Goal: Transaction & Acquisition: Purchase product/service

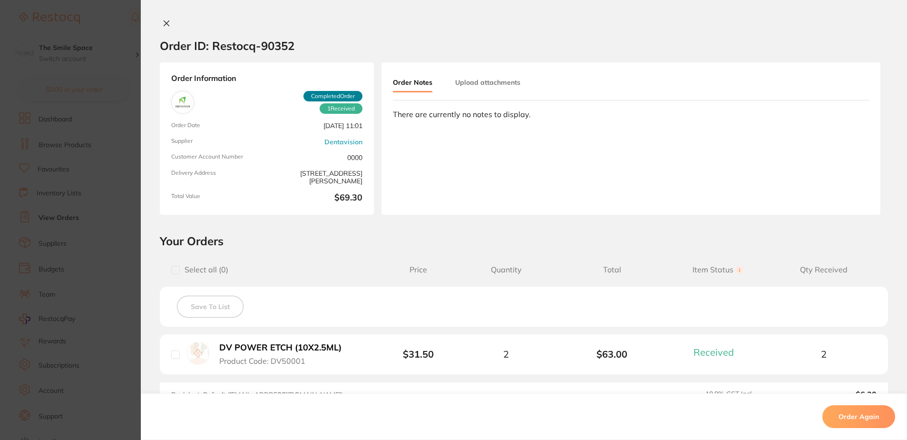
click at [100, 48] on section "Order ID: Restocq- 90352 Order Information 1 Received Completed Order Order Dat…" at bounding box center [453, 220] width 907 height 440
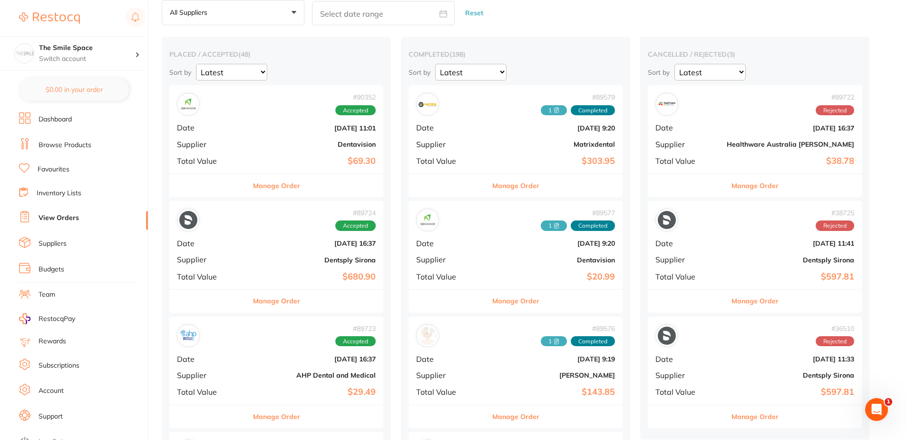
scroll to position [48, 0]
click at [71, 146] on link "Browse Products" at bounding box center [65, 145] width 53 height 10
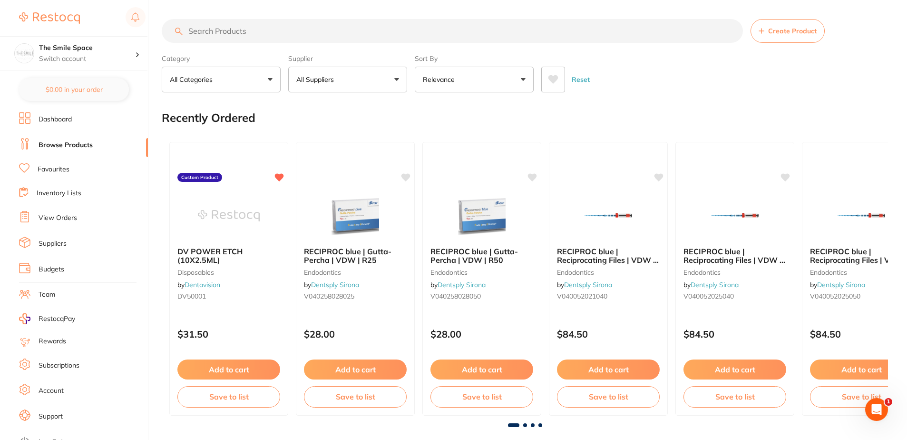
click at [281, 40] on input "search" at bounding box center [452, 31] width 581 height 24
type input "i"
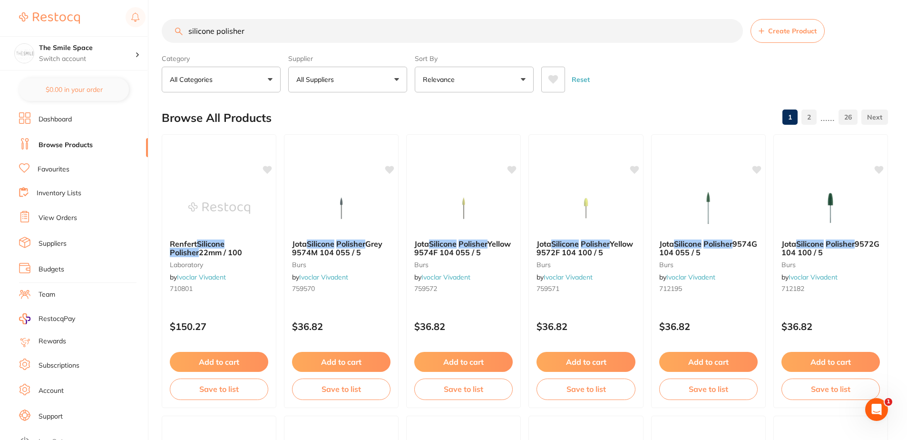
click at [444, 73] on button "Relevance" at bounding box center [474, 80] width 119 height 26
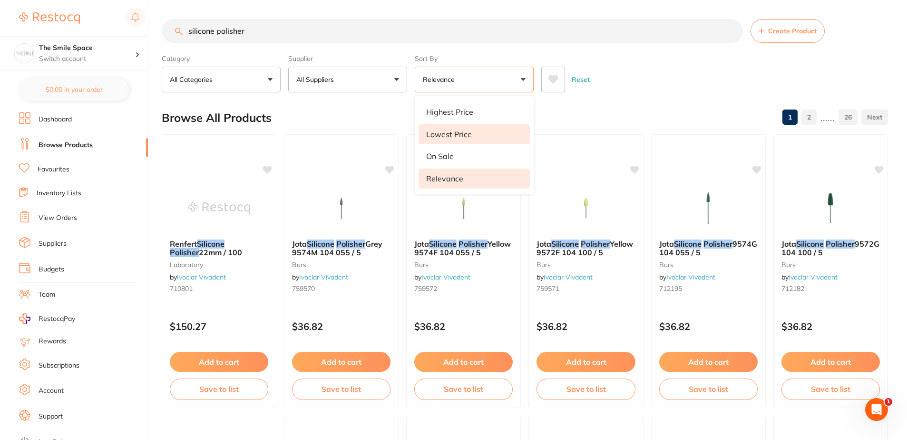
click at [438, 132] on p "Lowest Price" at bounding box center [449, 134] width 46 height 9
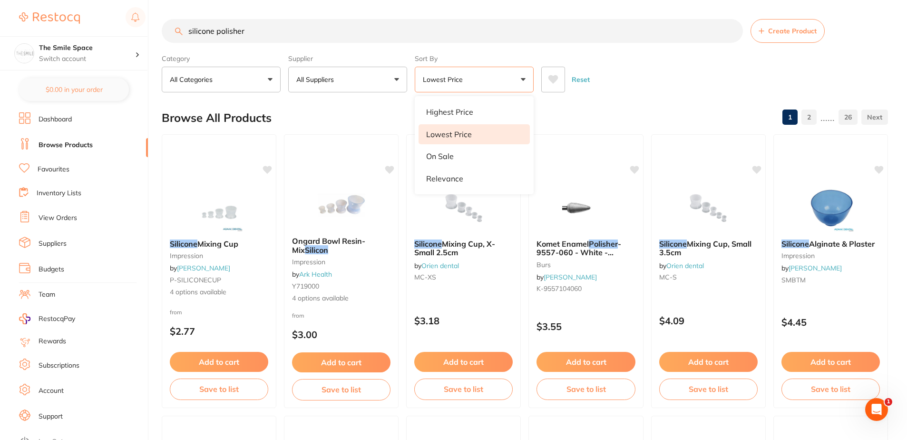
click at [640, 71] on div "Reset" at bounding box center [711, 75] width 339 height 33
click at [497, 82] on button "Lowest Price" at bounding box center [474, 80] width 119 height 26
click at [451, 179] on p "Relevance" at bounding box center [444, 178] width 37 height 9
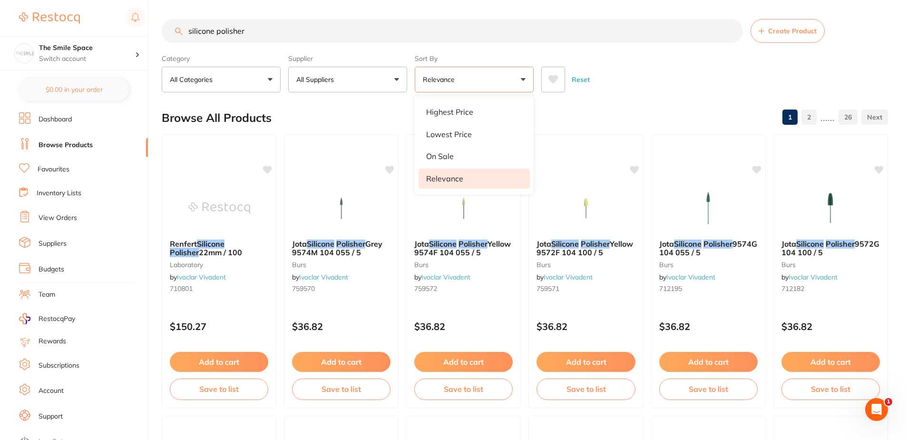
click at [278, 30] on input "silicone polisher" at bounding box center [452, 31] width 581 height 24
click at [272, 30] on input "silicone polisher" at bounding box center [452, 31] width 581 height 24
click at [469, 248] on span "Yellow 9574F 104 055 / 5" at bounding box center [463, 247] width 98 height 19
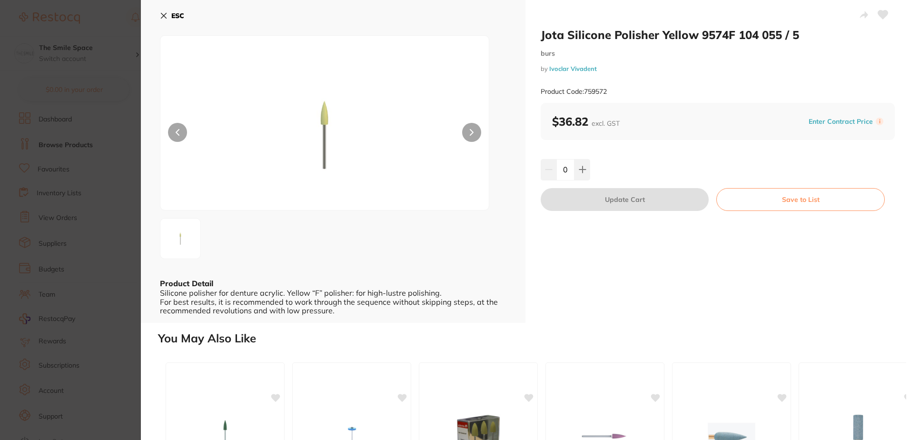
drag, startPoint x: 122, startPoint y: 122, endPoint x: 444, endPoint y: 69, distance: 326.4
click at [122, 121] on section "Jota Silicone Polisher Yellow 9574F 104 055 / 5 burs by Ivoclar Vivadent Produc…" at bounding box center [455, 220] width 910 height 440
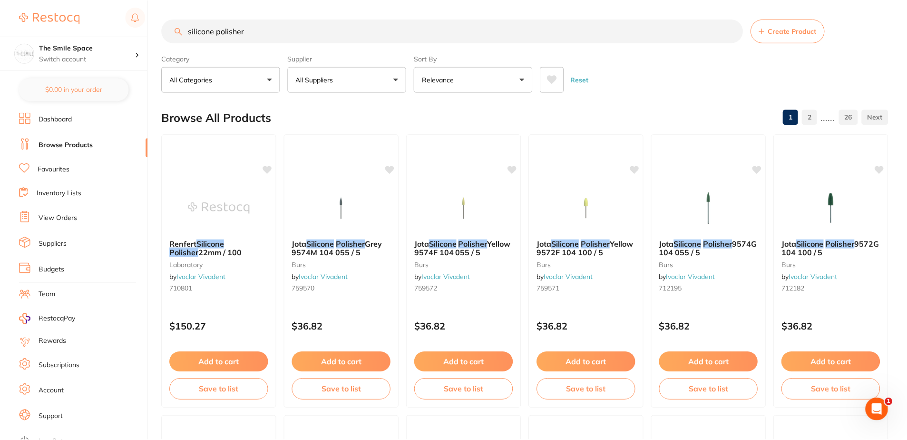
scroll to position [1, 0]
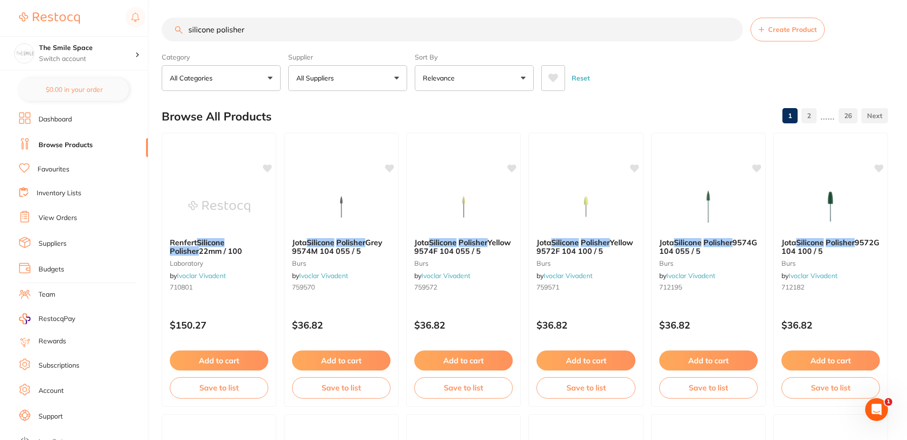
drag, startPoint x: 289, startPoint y: 31, endPoint x: 22, endPoint y: 5, distance: 268.2
click at [0, 32] on html "$144.19 The Smile Space Switch account The Smile Space $0.00 in your order Dash…" at bounding box center [453, 219] width 907 height 440
type input "este uniflow"
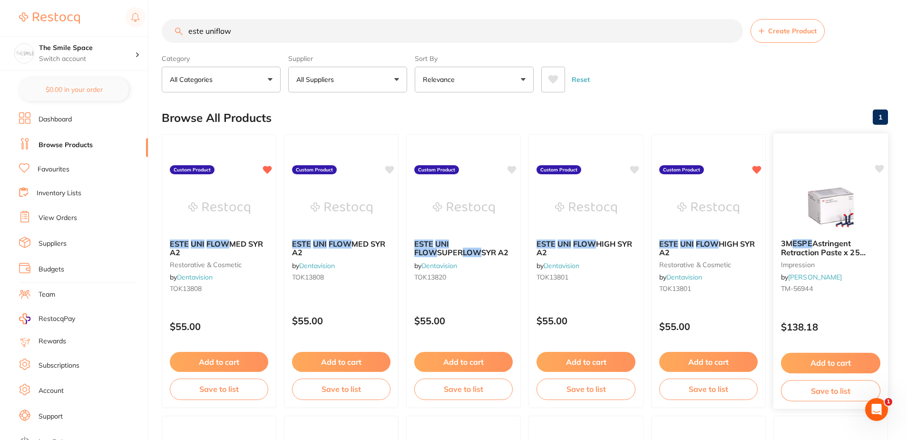
scroll to position [0, 0]
click at [335, 361] on button "Add to cart" at bounding box center [341, 363] width 99 height 20
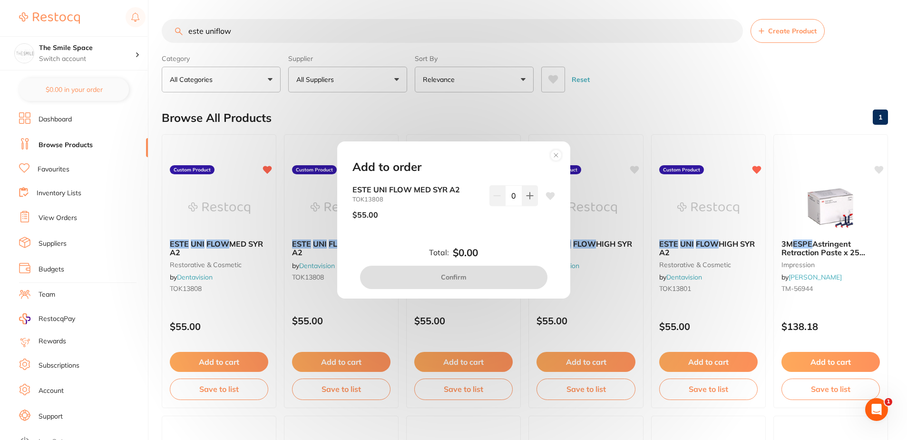
click at [557, 155] on circle at bounding box center [556, 155] width 11 height 11
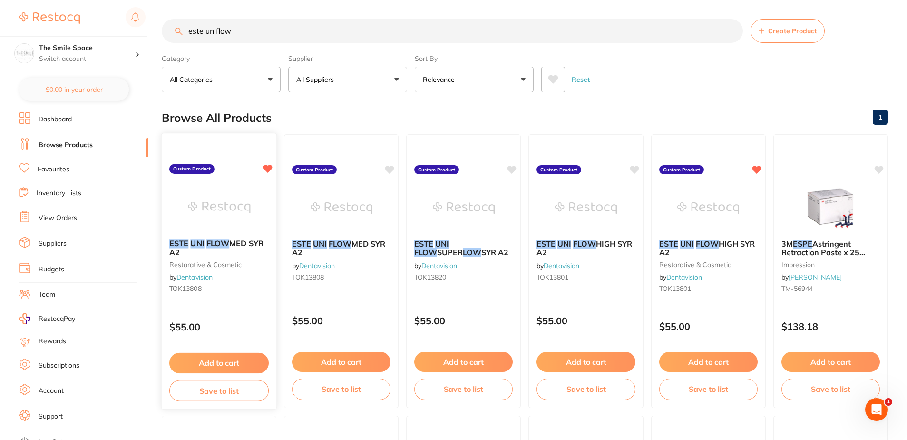
click at [226, 355] on button "Add to cart" at bounding box center [218, 363] width 99 height 20
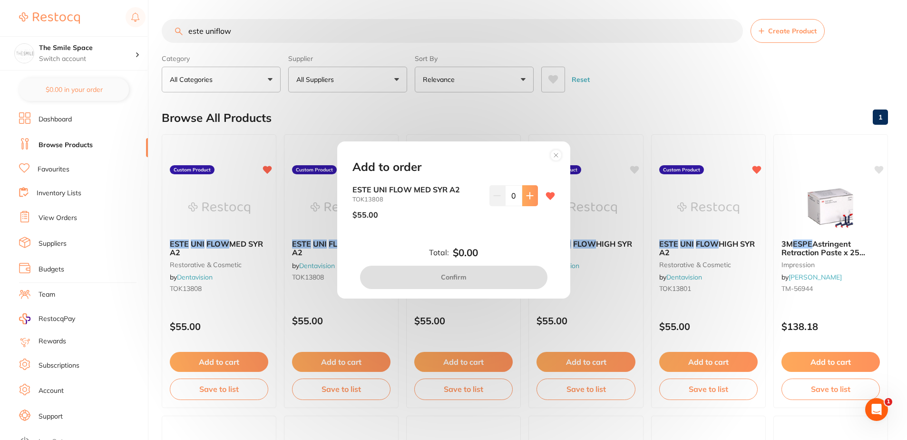
click at [522, 193] on button at bounding box center [530, 195] width 16 height 21
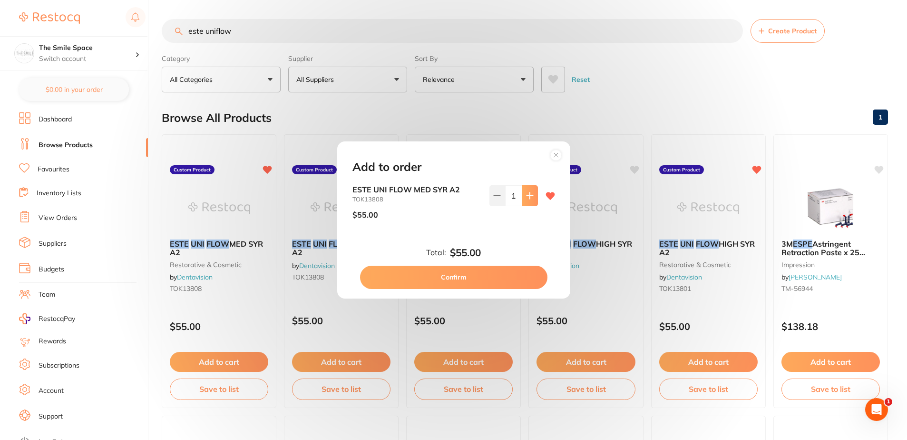
click at [522, 193] on button at bounding box center [530, 195] width 16 height 21
click at [523, 193] on button at bounding box center [530, 195] width 16 height 21
type input "5"
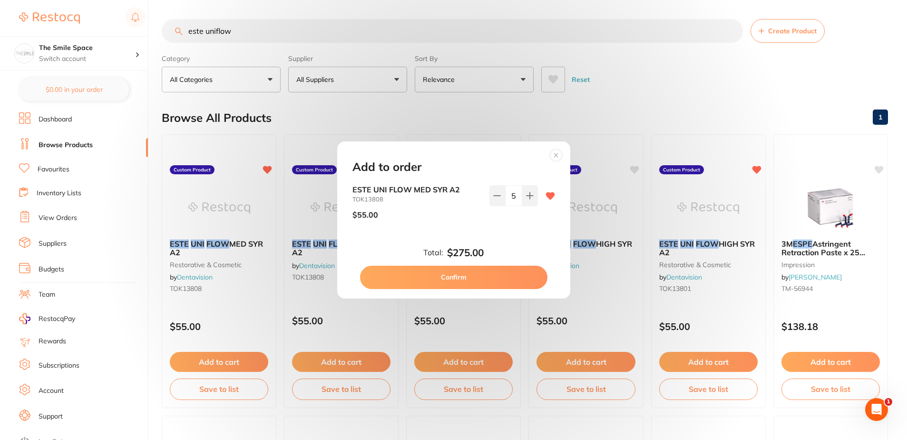
click at [444, 283] on button "Confirm" at bounding box center [453, 277] width 187 height 23
checkbox input "false"
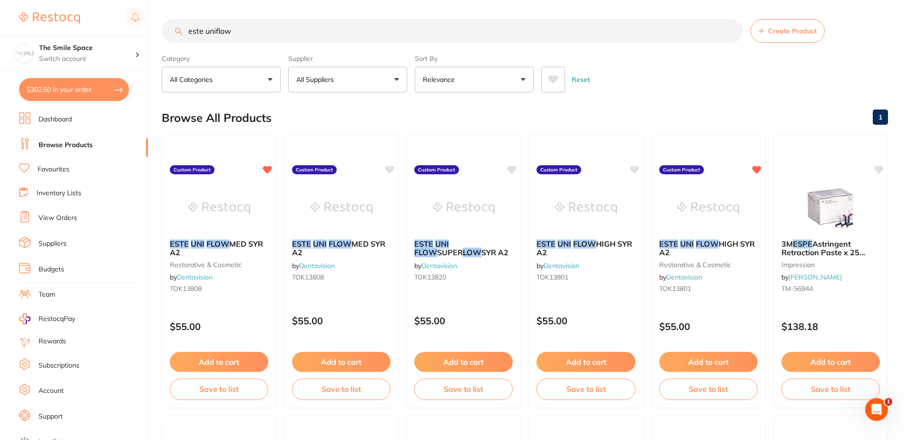
click at [296, 25] on input "este uniflow" at bounding box center [452, 31] width 581 height 24
drag, startPoint x: 296, startPoint y: 25, endPoint x: -2, endPoint y: -19, distance: 301.1
click at [0, 0] on html "$302.50 The Smile Space Switch account The Smile Space $302.50 in your order Da…" at bounding box center [453, 220] width 907 height 440
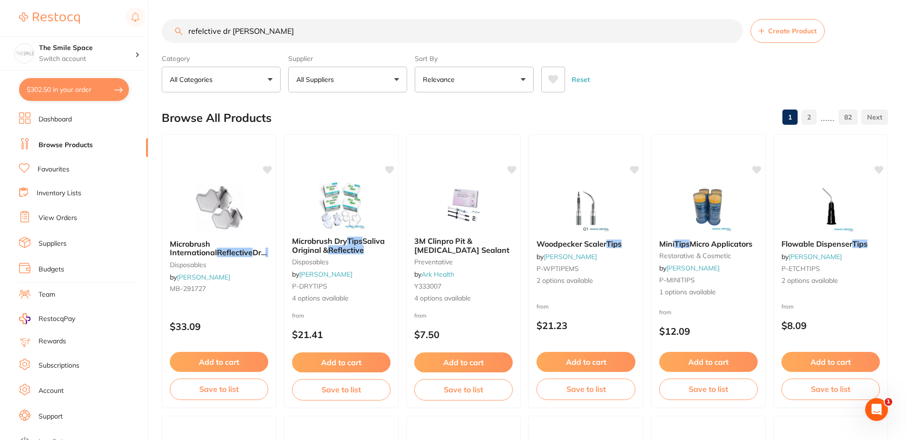
drag, startPoint x: 322, startPoint y: 34, endPoint x: -2, endPoint y: -41, distance: 332.2
click at [0, 0] on html "$302.50 The Smile Space Switch account The Smile Space $302.50 in your order Da…" at bounding box center [453, 220] width 907 height 440
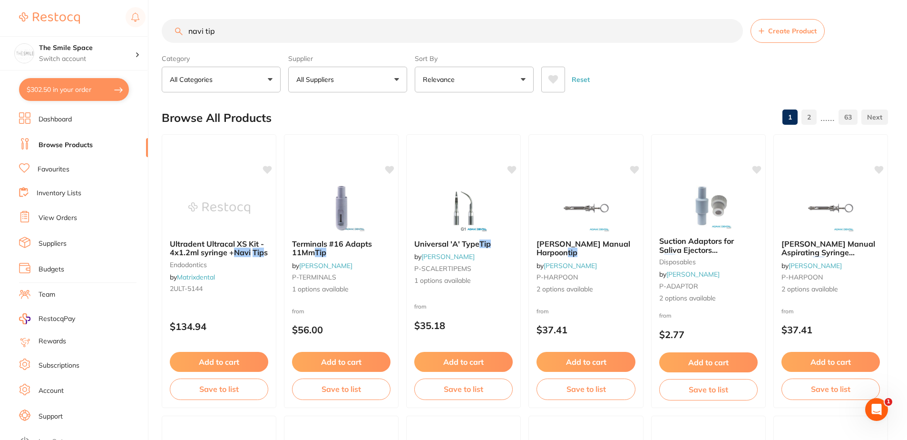
click at [207, 28] on input "navi tip" at bounding box center [452, 31] width 581 height 24
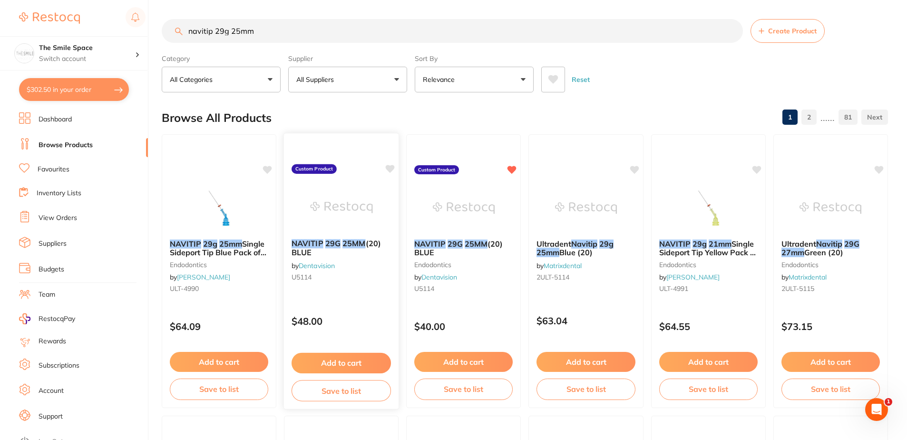
type input "navitip 29g 25mm"
click at [364, 359] on button "Add to cart" at bounding box center [341, 362] width 99 height 20
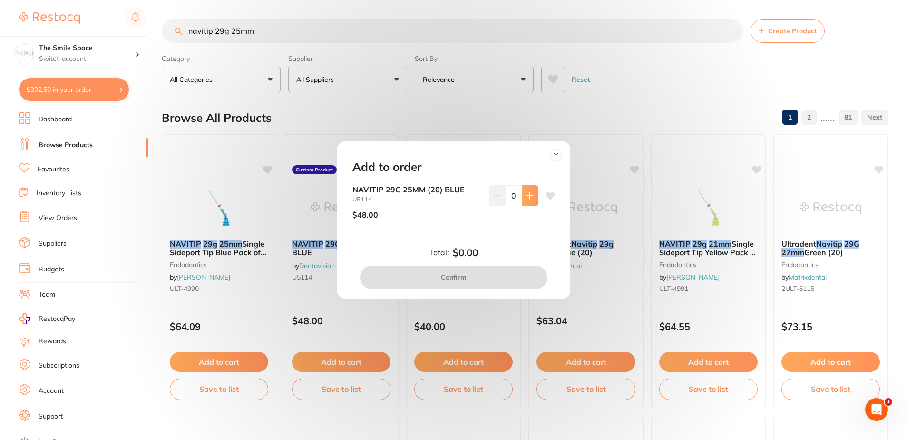
click at [528, 200] on button at bounding box center [530, 195] width 16 height 21
type input "1"
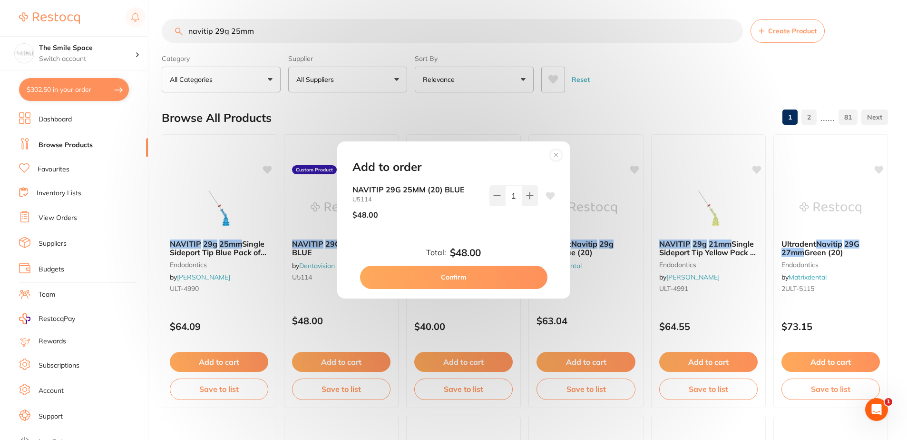
click at [447, 270] on button "Confirm" at bounding box center [453, 277] width 187 height 23
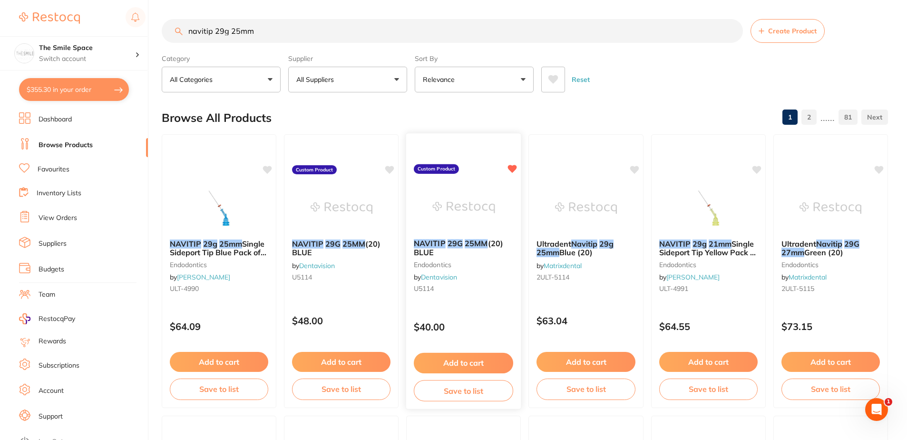
click at [464, 356] on button "Add to cart" at bounding box center [463, 363] width 99 height 20
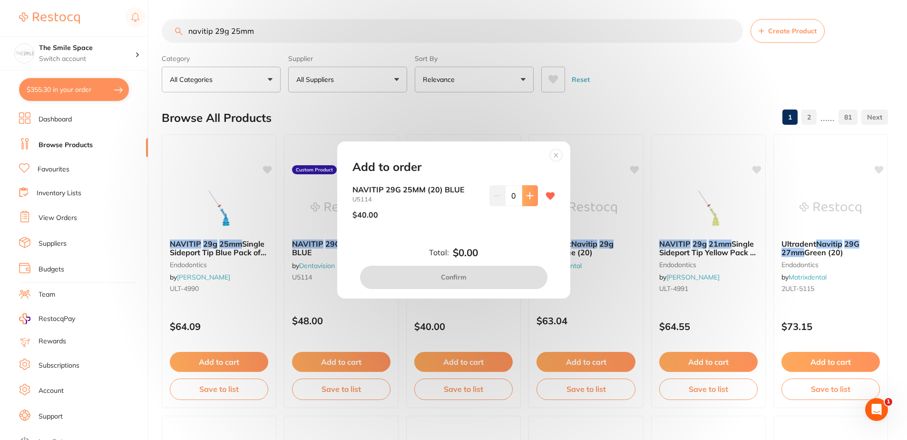
click at [526, 198] on icon at bounding box center [530, 196] width 8 height 8
type input "1"
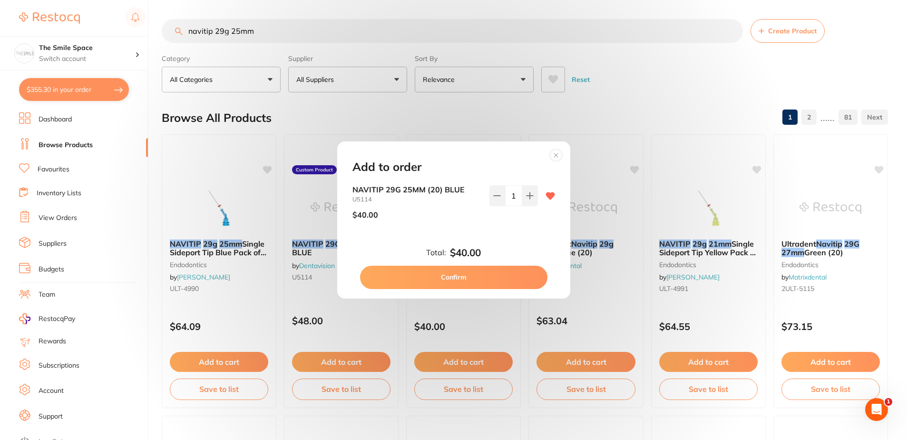
click at [425, 281] on button "Confirm" at bounding box center [453, 277] width 187 height 23
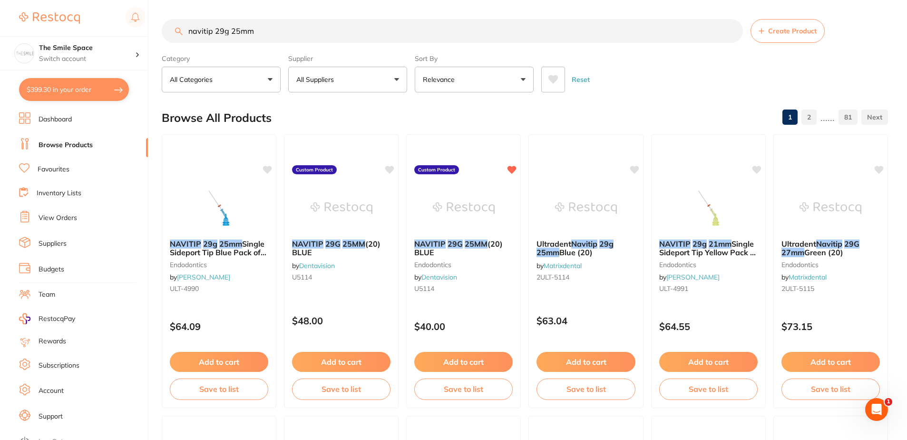
click at [45, 89] on button "$399.30 in your order" at bounding box center [74, 89] width 110 height 23
checkbox input "true"
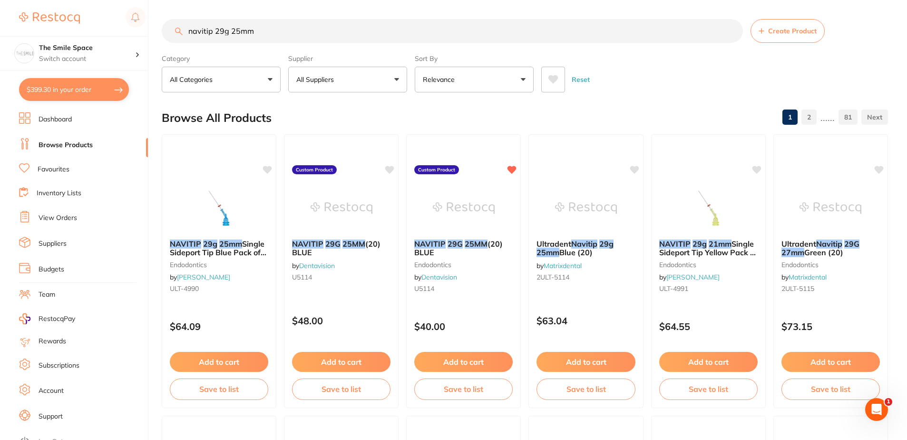
checkbox input "true"
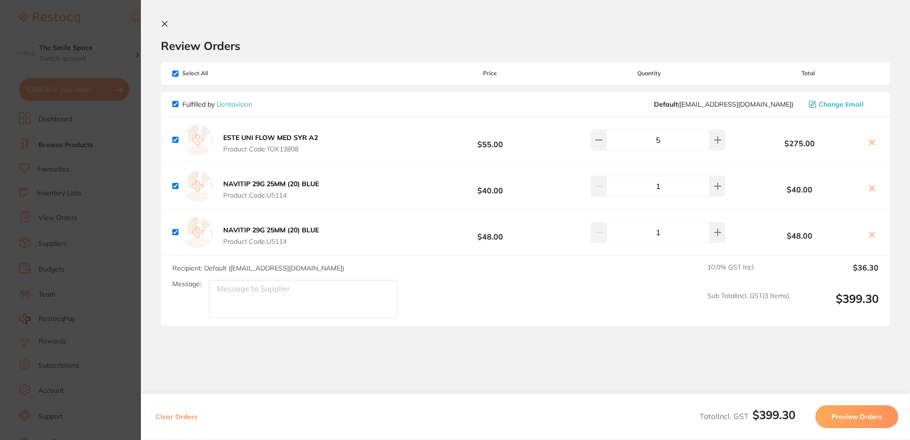
click at [868, 232] on icon at bounding box center [872, 235] width 8 height 8
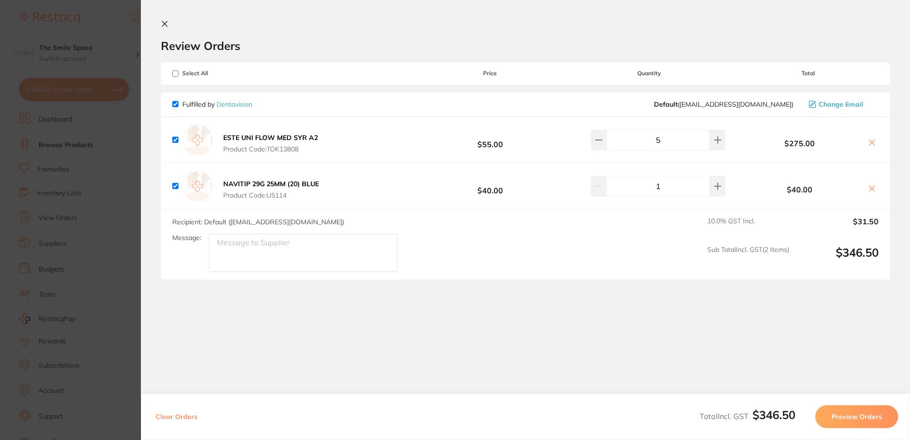
checkbox input "true"
click at [114, 30] on section "Update RRP Set your pre negotiated price for this item. Item Agreed RRP (excl. …" at bounding box center [455, 220] width 910 height 440
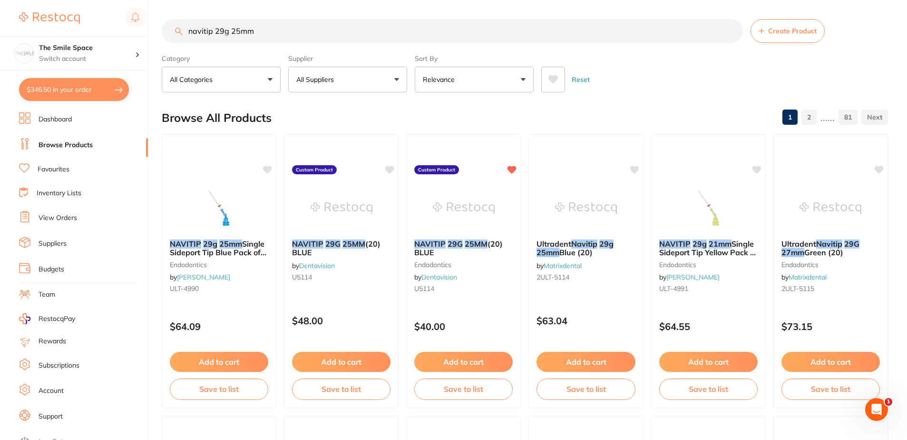
drag, startPoint x: 293, startPoint y: 34, endPoint x: 1, endPoint y: 1, distance: 294.0
click at [0, 3] on div "$346.50 The Smile Space Switch account The Smile Space $346.50 in your order Da…" at bounding box center [453, 220] width 907 height 440
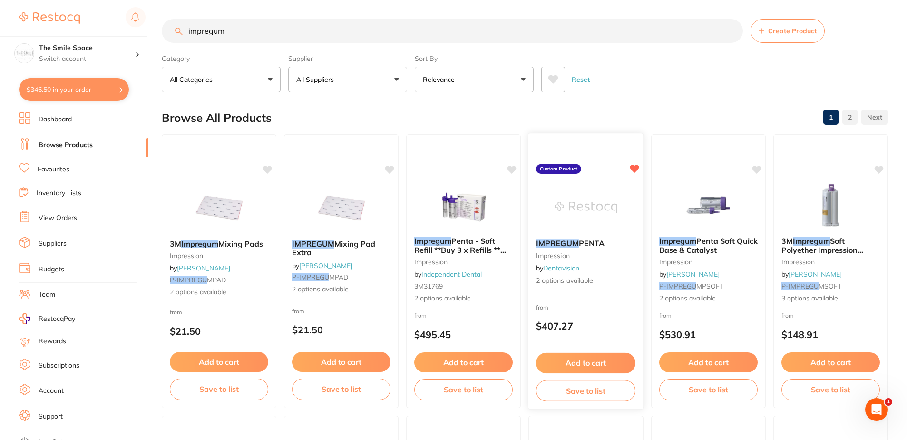
type input "impregum"
click at [554, 278] on span "2 options available" at bounding box center [585, 281] width 99 height 10
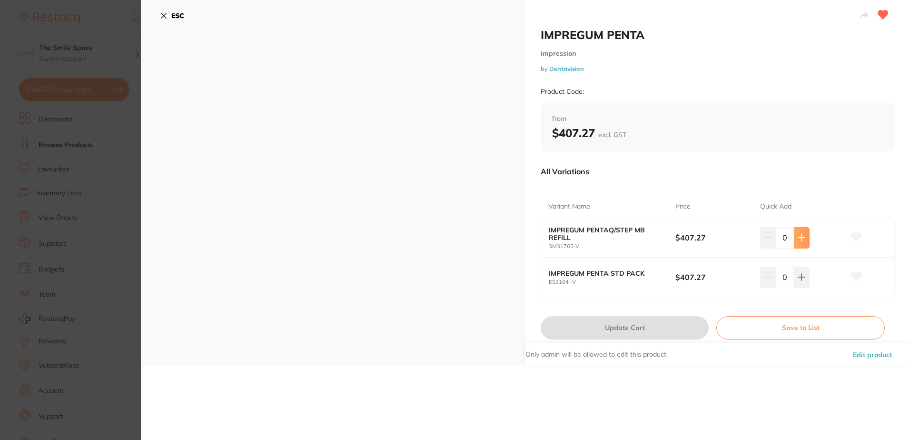
click at [792, 236] on div "0" at bounding box center [784, 237] width 49 height 21
click at [803, 241] on icon at bounding box center [802, 238] width 8 height 8
type input "1"
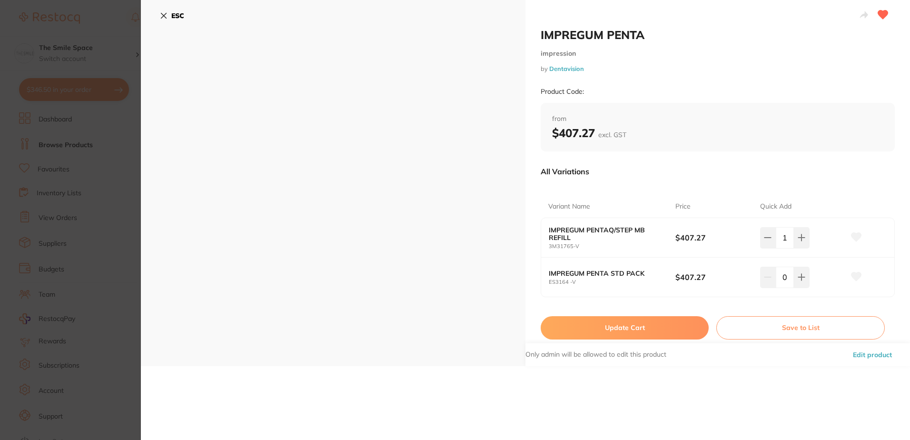
click at [641, 329] on button "Update Cart" at bounding box center [625, 327] width 168 height 23
checkbox input "false"
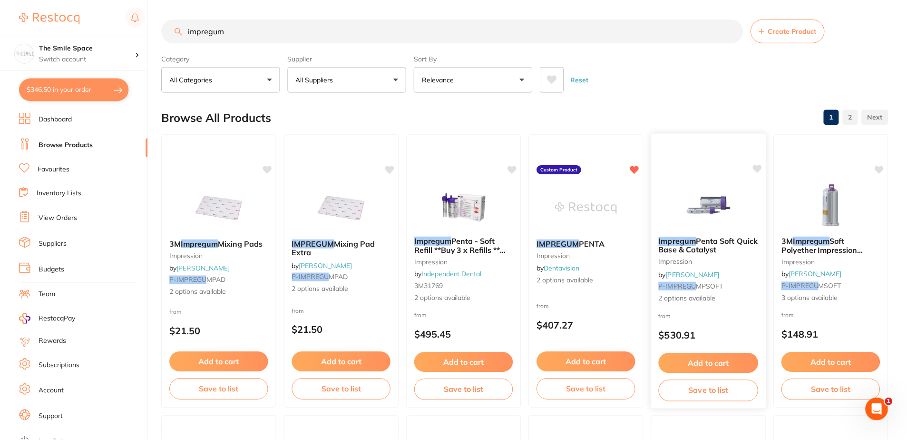
scroll to position [0, 0]
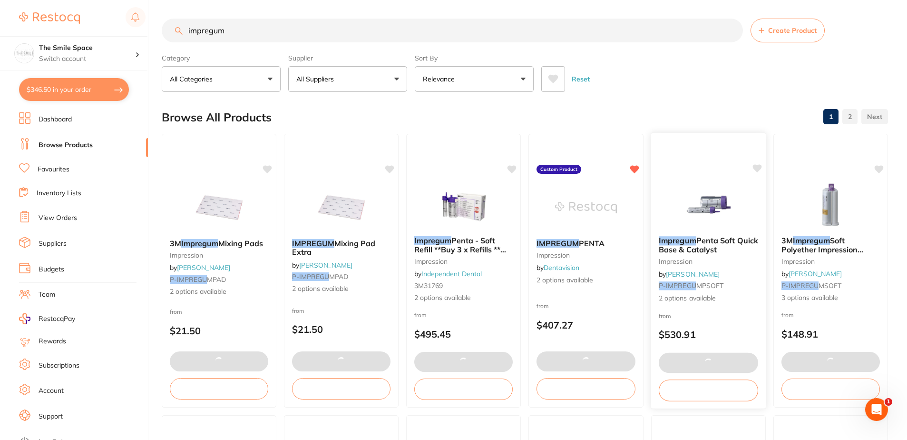
type input "1"
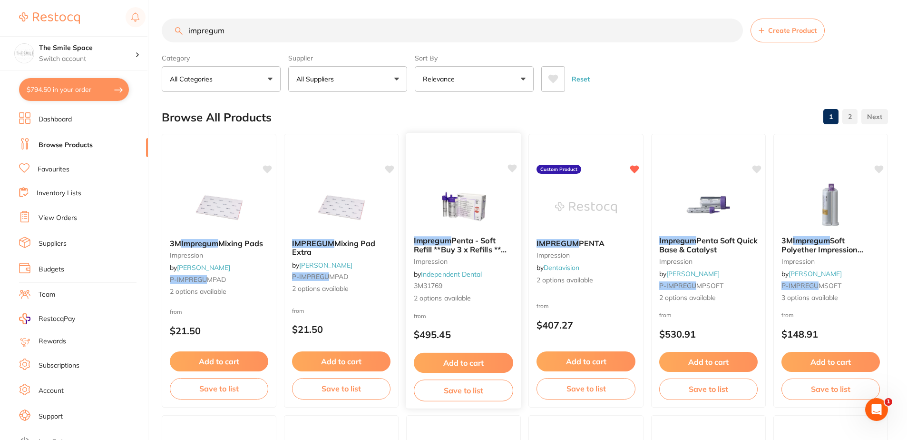
scroll to position [0, 0]
click at [258, 35] on input "impregum" at bounding box center [452, 31] width 581 height 24
drag, startPoint x: 258, startPoint y: 35, endPoint x: -2, endPoint y: 27, distance: 260.4
click at [0, 27] on html "$794.50 The Smile Space Switch account The Smile Space $794.50 in your order Da…" at bounding box center [453, 220] width 907 height 440
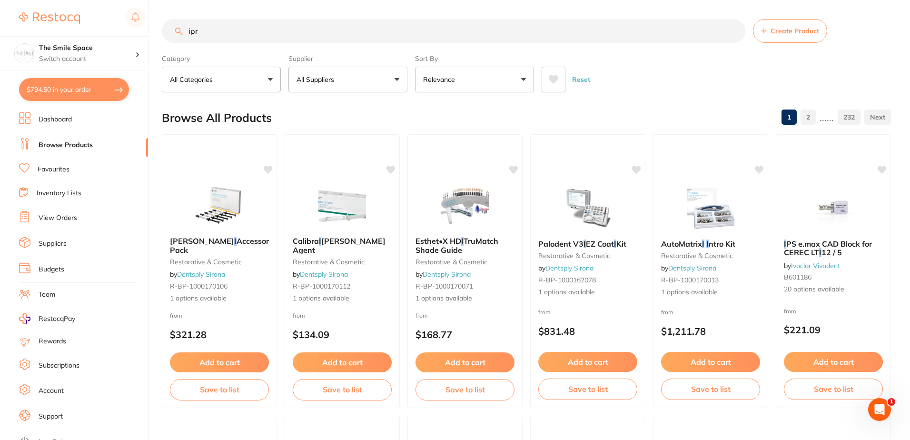
type input "ipr"
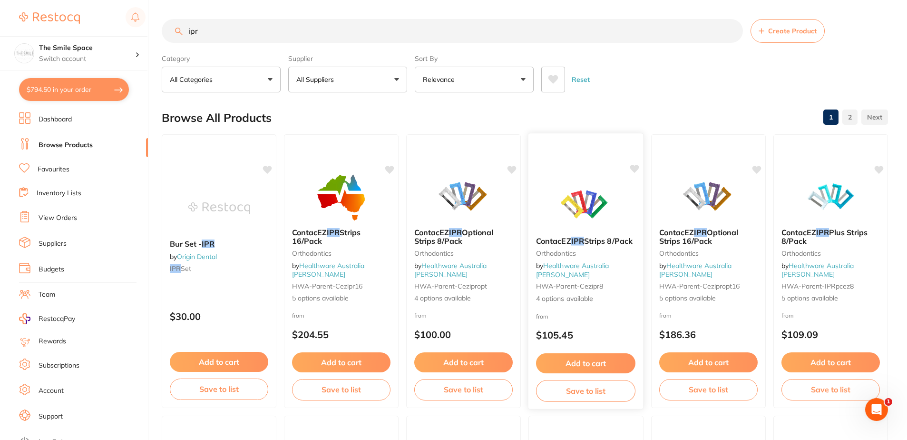
click at [582, 272] on link "Healthware Australia [PERSON_NAME]" at bounding box center [572, 270] width 73 height 18
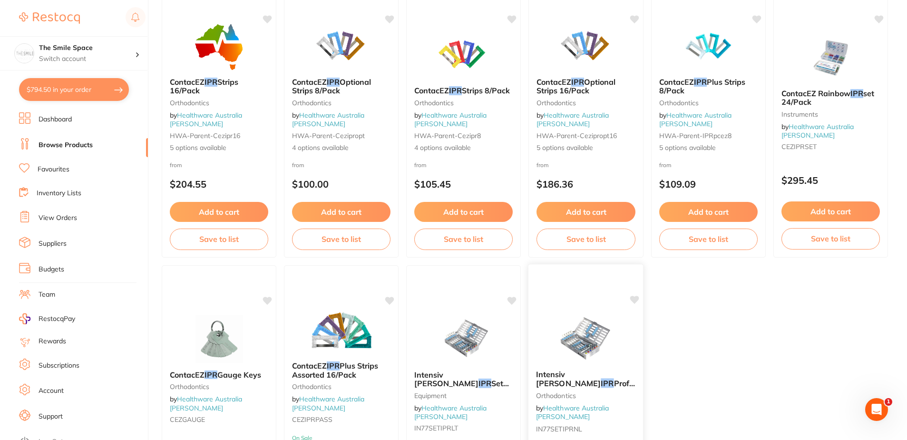
scroll to position [95, 0]
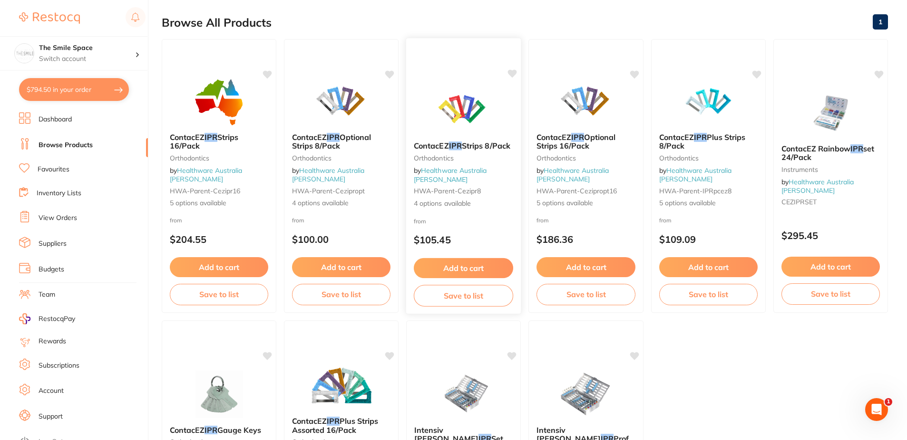
click at [438, 199] on span "4 options available" at bounding box center [463, 203] width 99 height 10
click at [438, 204] on span "4 options available" at bounding box center [463, 203] width 99 height 10
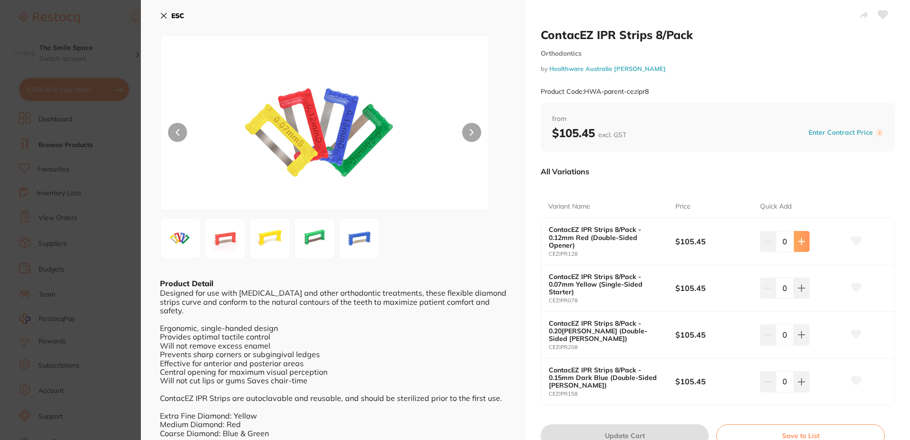
click at [799, 242] on icon at bounding box center [802, 241] width 8 height 8
type input "1"
click at [799, 252] on button at bounding box center [802, 241] width 16 height 21
type input "1"
click at [801, 245] on icon at bounding box center [802, 241] width 8 height 8
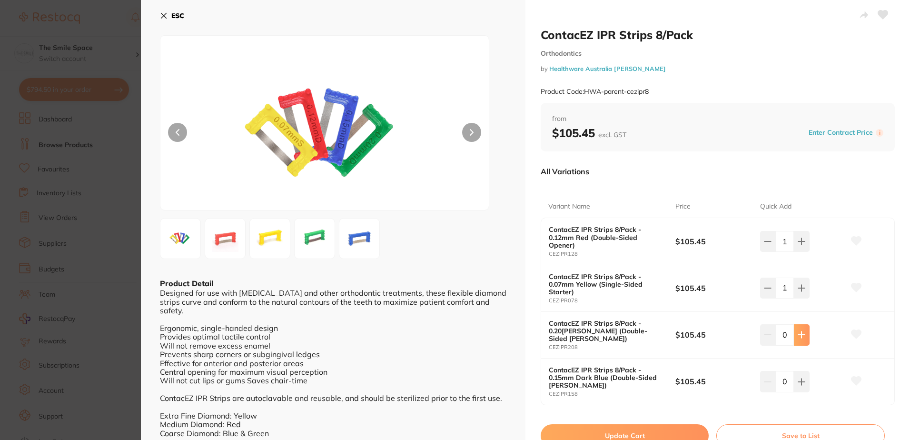
type input "1"
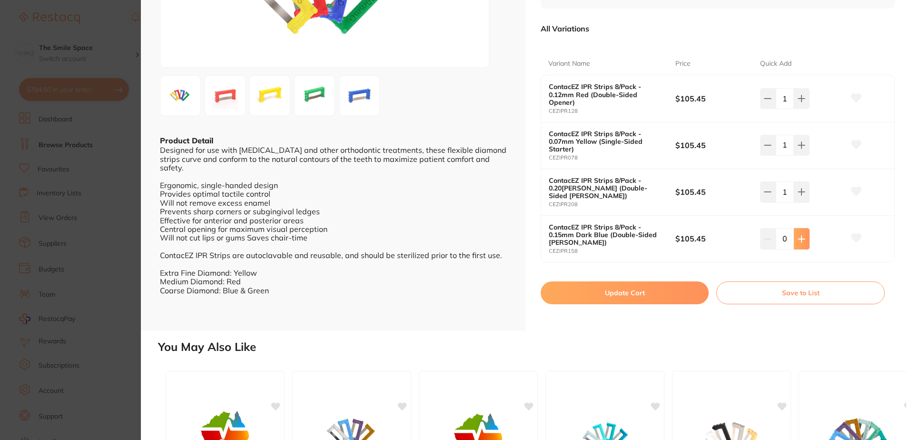
click at [802, 102] on icon at bounding box center [802, 99] width 8 height 8
type input "1"
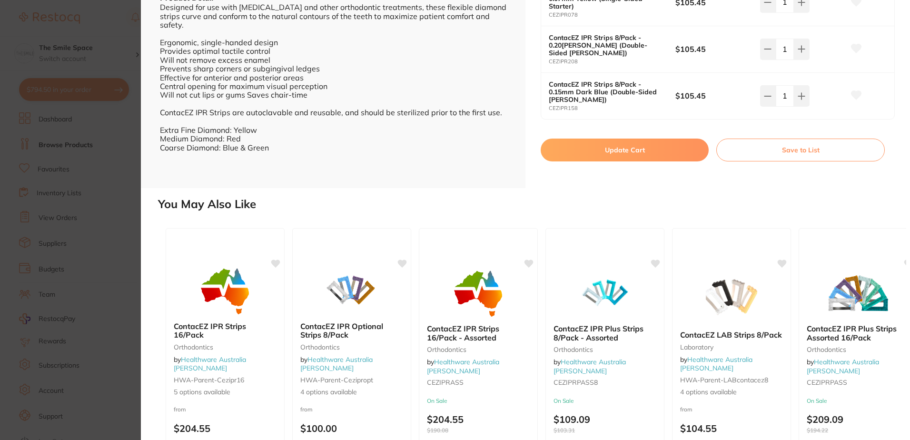
click at [627, 145] on button "Update Cart" at bounding box center [625, 149] width 168 height 23
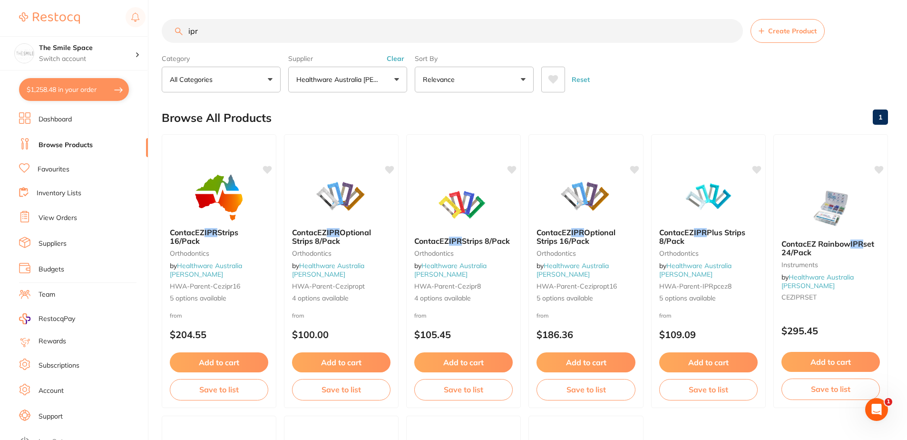
drag, startPoint x: 285, startPoint y: 32, endPoint x: -2, endPoint y: -44, distance: 296.4
click at [0, 0] on html "$1,258.48 The Smile Space Switch account The Smile Space $1,258.48 in your orde…" at bounding box center [453, 220] width 907 height 440
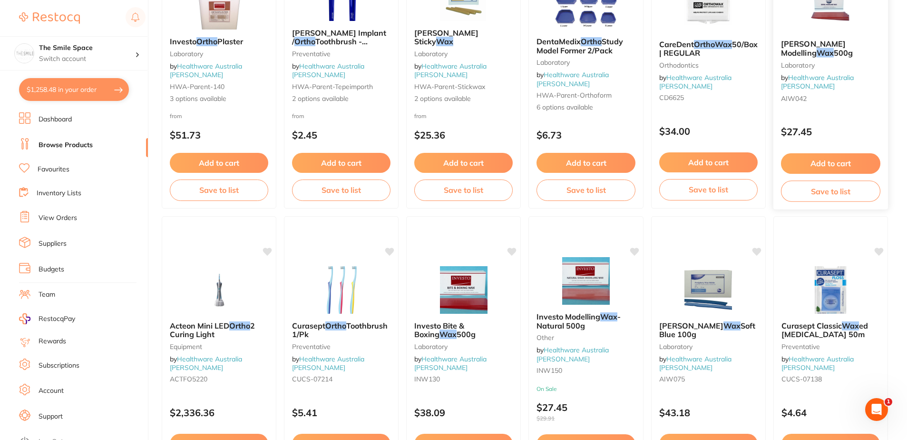
scroll to position [9, 0]
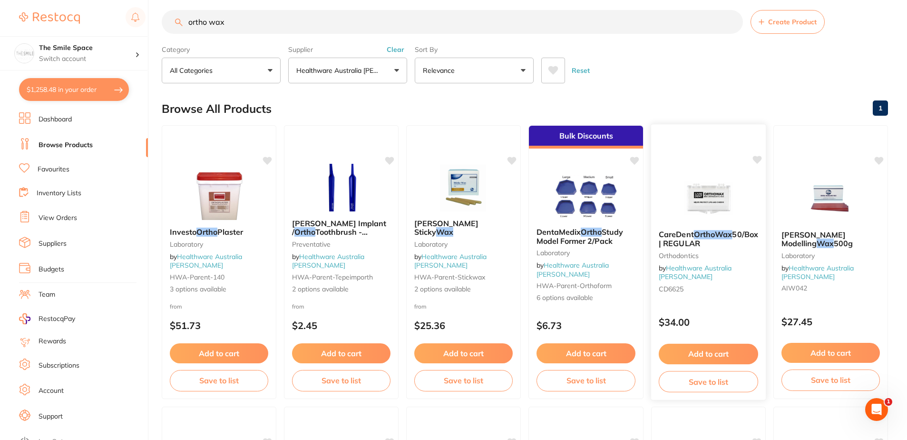
click at [696, 260] on div "CareDent OrthoWax 50/Box | REGULAR orthodontics by Healthware Australia [PERSON…" at bounding box center [708, 262] width 115 height 81
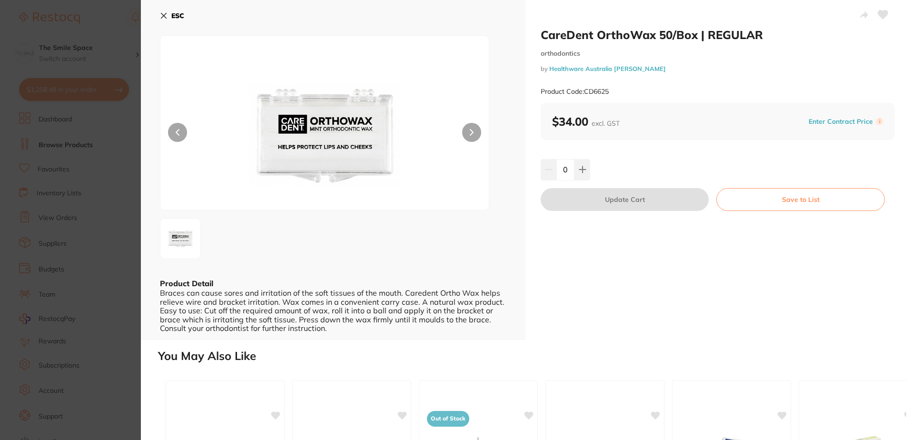
click at [467, 129] on button at bounding box center [471, 132] width 19 height 19
click at [116, 21] on section "CareDent OrthoWax 50/Box | REGULAR orthodontics by Healthware Australia [PERSON…" at bounding box center [455, 220] width 910 height 440
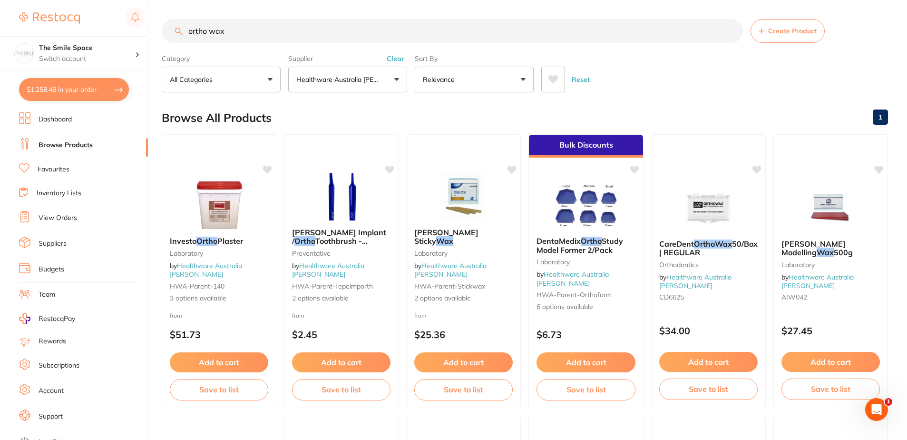
drag, startPoint x: 253, startPoint y: 28, endPoint x: 2, endPoint y: 1, distance: 252.2
click at [17, 1] on div "$1,258.48 The Smile Space Switch account The Smile Space $1,258.48 in your orde…" at bounding box center [453, 220] width 907 height 440
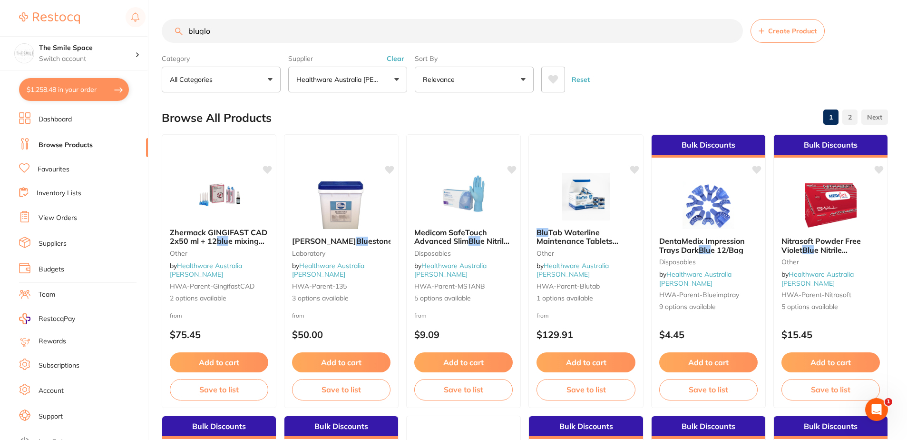
type input "blugloo"
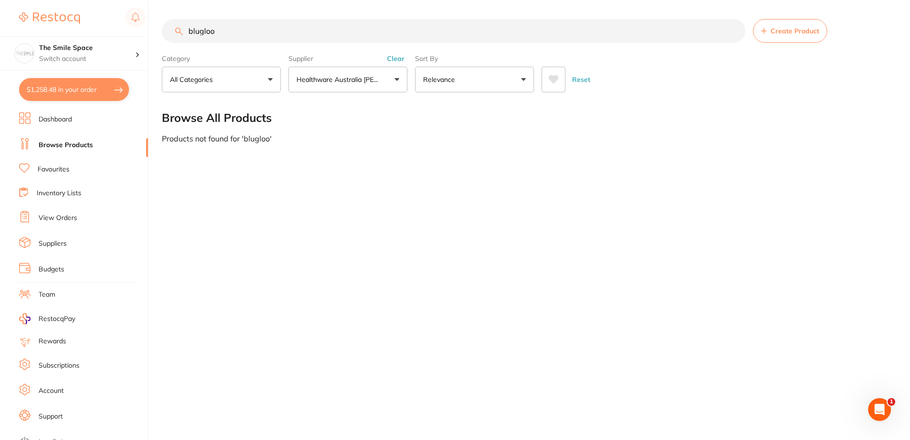
click at [403, 59] on button "Clear" at bounding box center [395, 58] width 23 height 9
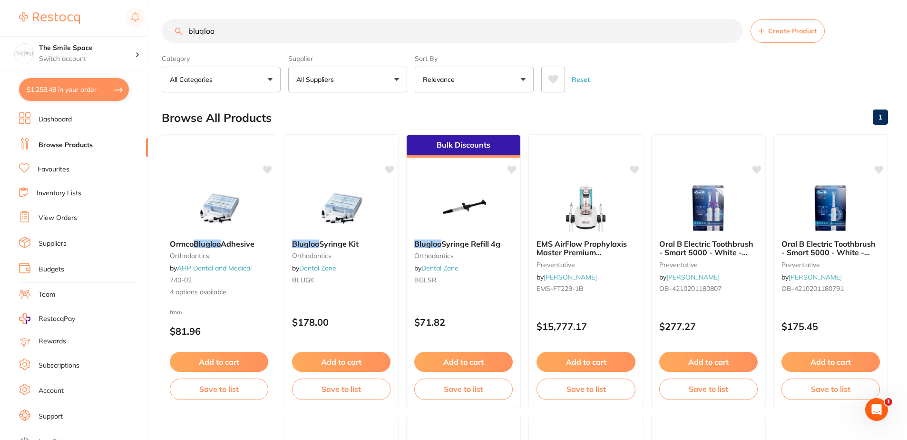
click at [198, 30] on input "blugloo" at bounding box center [452, 31] width 581 height 24
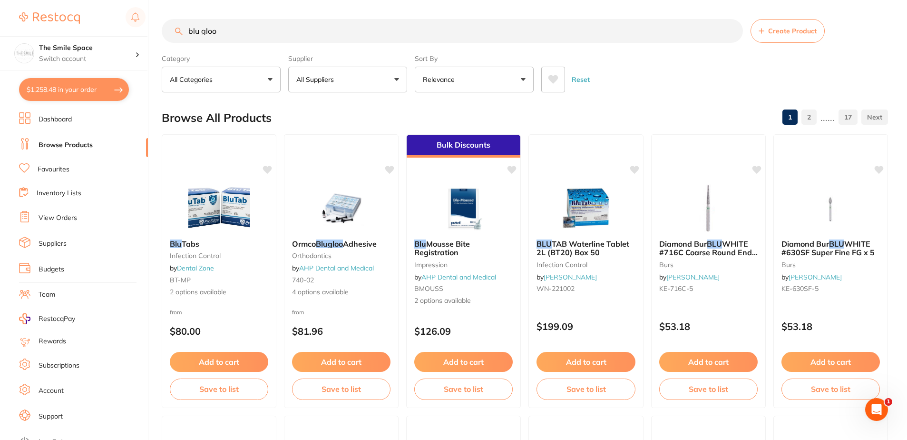
type input "blugloo"
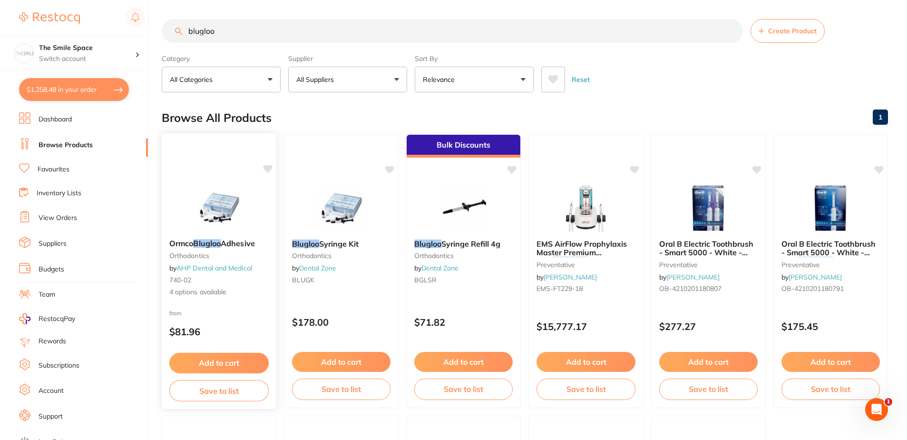
click at [188, 289] on span "4 options available" at bounding box center [218, 292] width 99 height 10
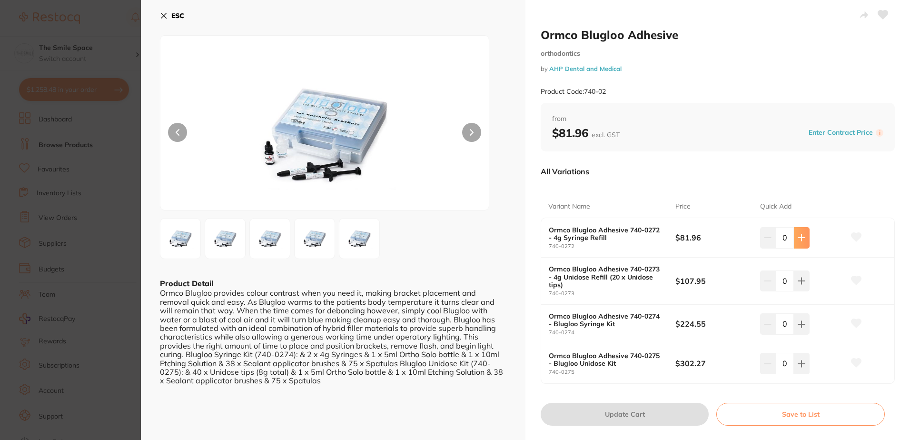
click at [803, 243] on button at bounding box center [802, 237] width 16 height 21
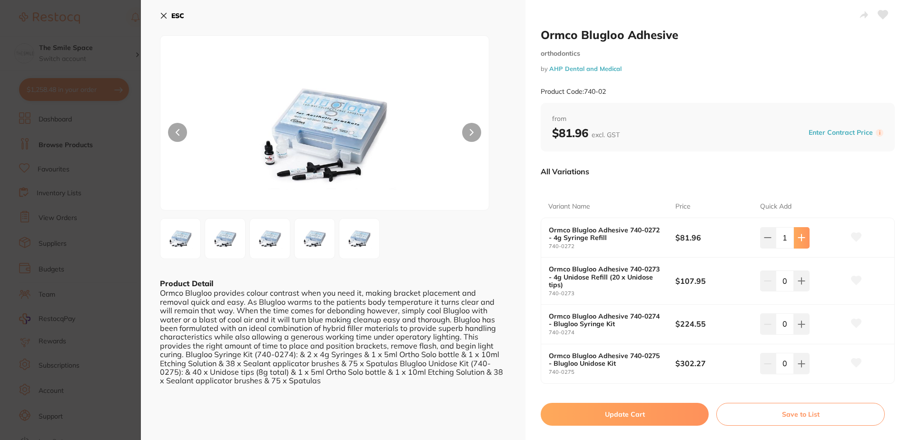
click at [800, 242] on button at bounding box center [802, 237] width 16 height 21
type input "2"
click at [636, 404] on button "Update Cart" at bounding box center [625, 414] width 168 height 23
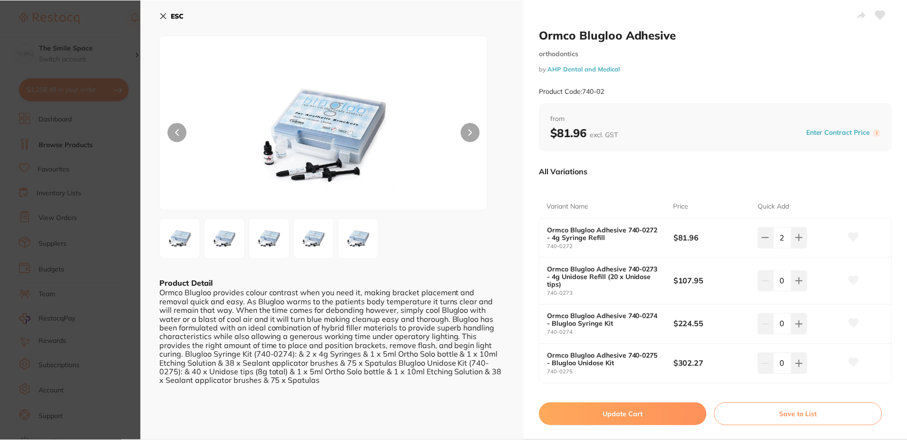
scroll to position [0, 0]
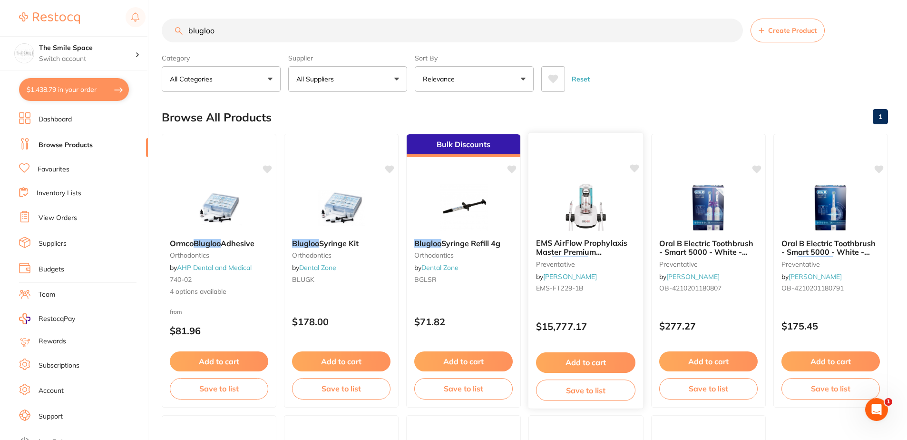
click at [638, 402] on div "Add to cart Save to list" at bounding box center [586, 377] width 115 height 64
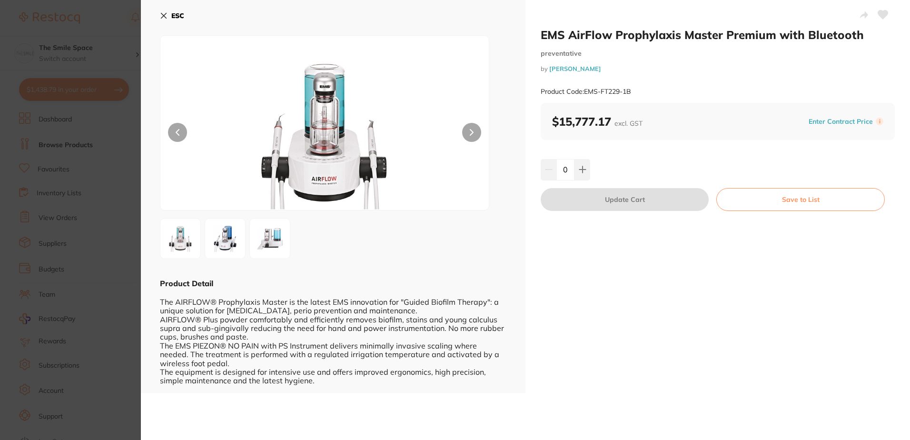
click at [117, 160] on section "EMS AirFlow Prophylaxis Master Premium with Bluetooth preventative by Henry Sch…" at bounding box center [455, 220] width 910 height 440
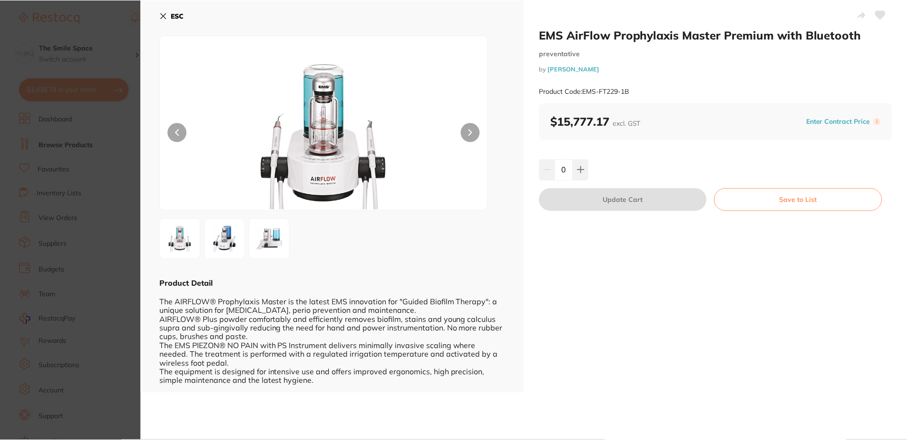
scroll to position [0, 0]
